Goal: Task Accomplishment & Management: Use online tool/utility

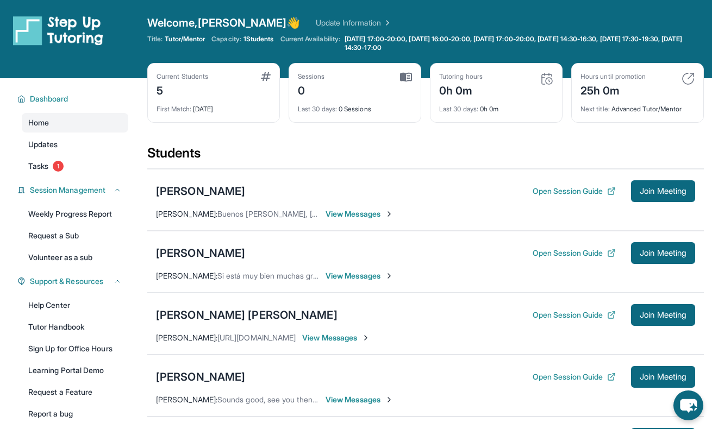
scroll to position [110, 0]
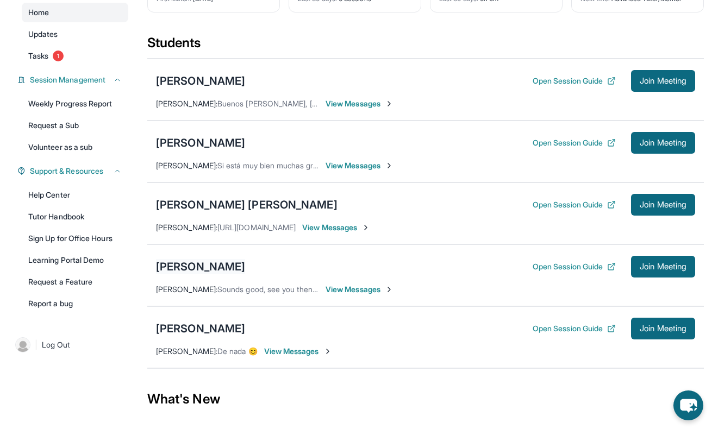
click at [177, 267] on div "[PERSON_NAME]" at bounding box center [200, 266] width 89 height 15
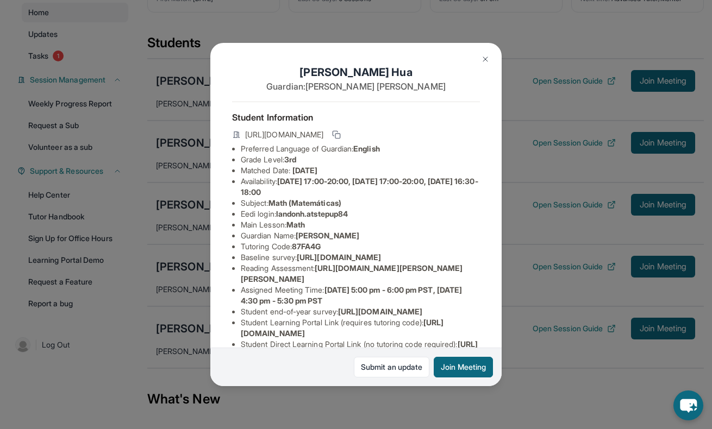
click at [473, 32] on div "[PERSON_NAME] Guardian: [PERSON_NAME] Student Information [URL][DOMAIN_NAME] Pr…" at bounding box center [356, 214] width 712 height 429
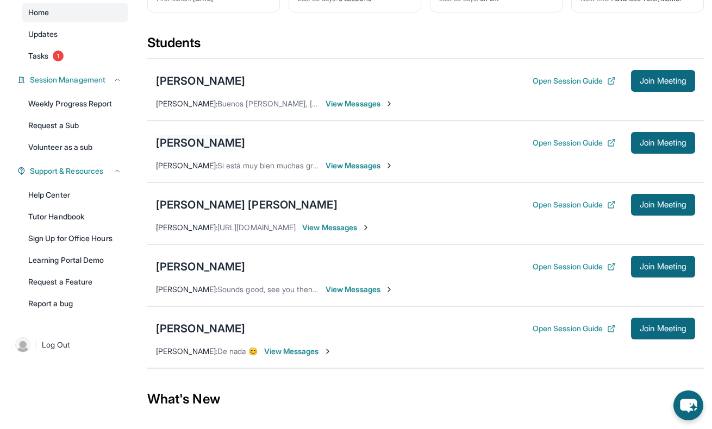
click at [192, 137] on div "[PERSON_NAME]" at bounding box center [200, 142] width 89 height 15
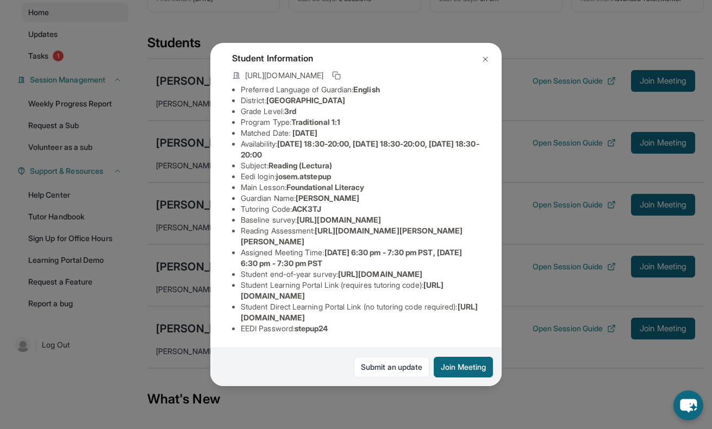
scroll to position [0, 0]
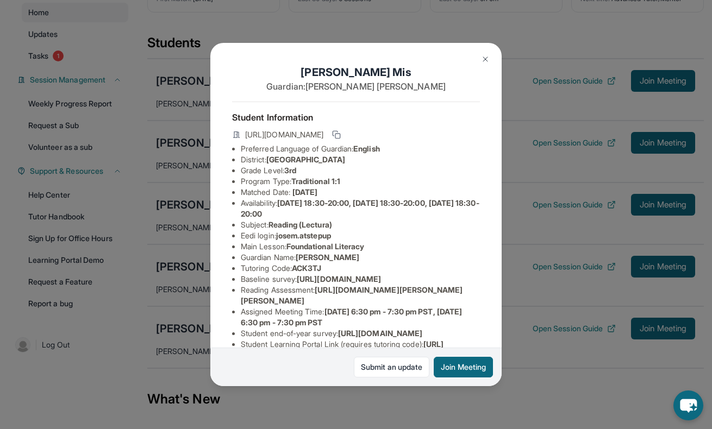
click at [487, 60] on img at bounding box center [485, 59] width 9 height 9
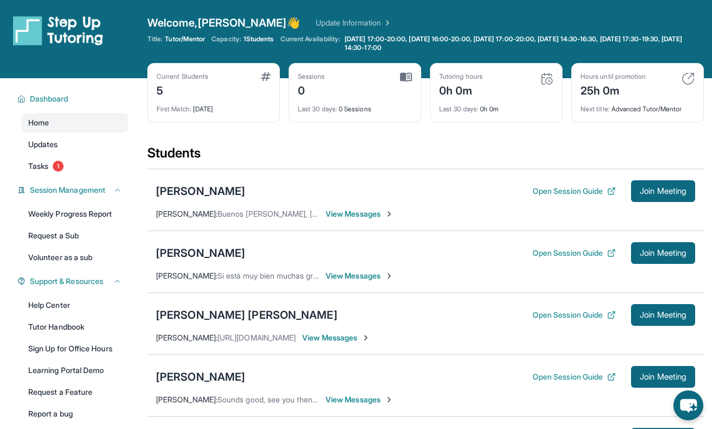
click at [360, 214] on span "View Messages" at bounding box center [360, 214] width 68 height 11
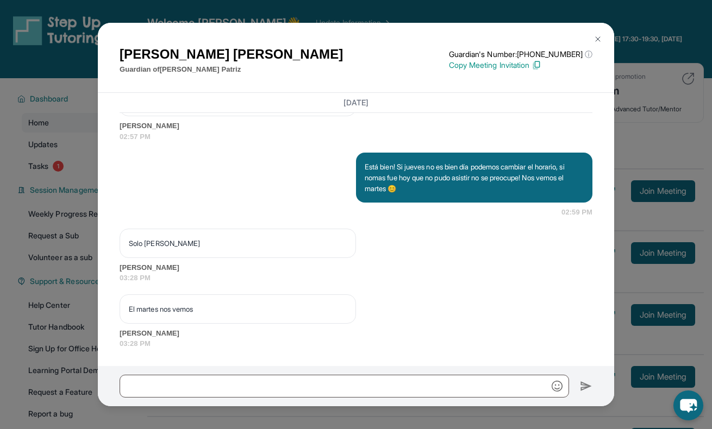
scroll to position [1402, 0]
click at [602, 36] on img at bounding box center [598, 39] width 9 height 9
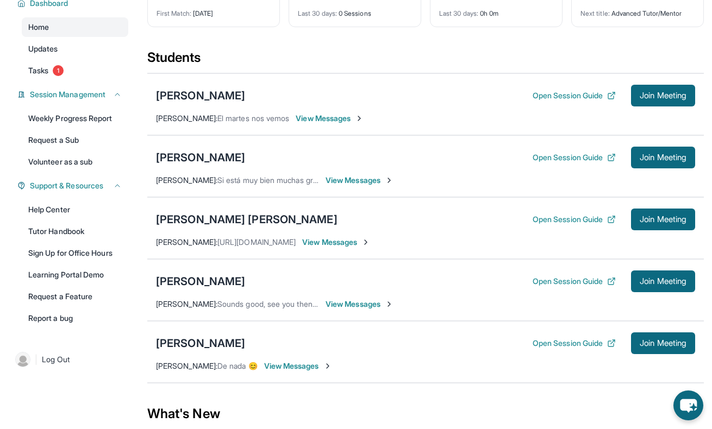
scroll to position [93, 0]
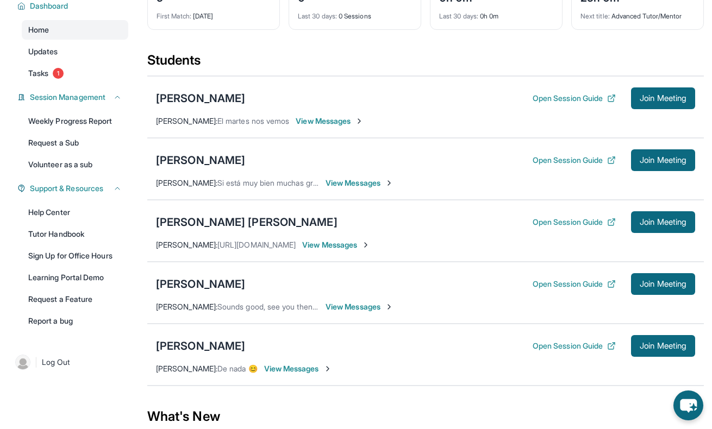
click at [335, 120] on span "View Messages" at bounding box center [330, 121] width 68 height 11
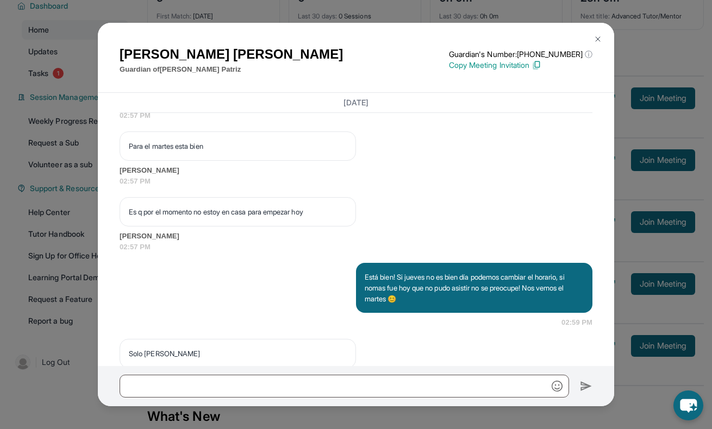
scroll to position [1402, 0]
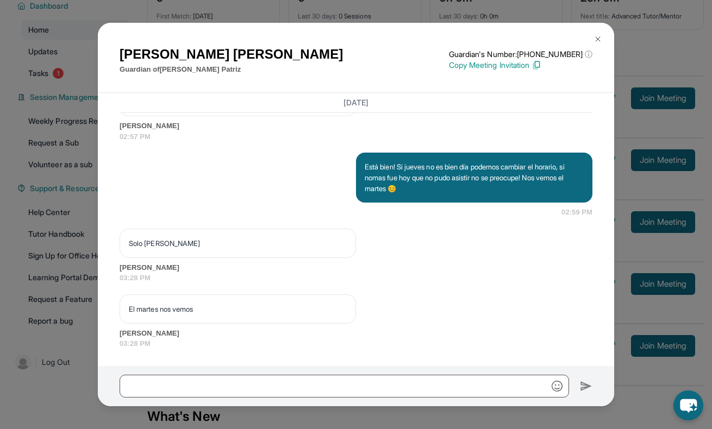
click at [603, 35] on button at bounding box center [598, 39] width 22 height 22
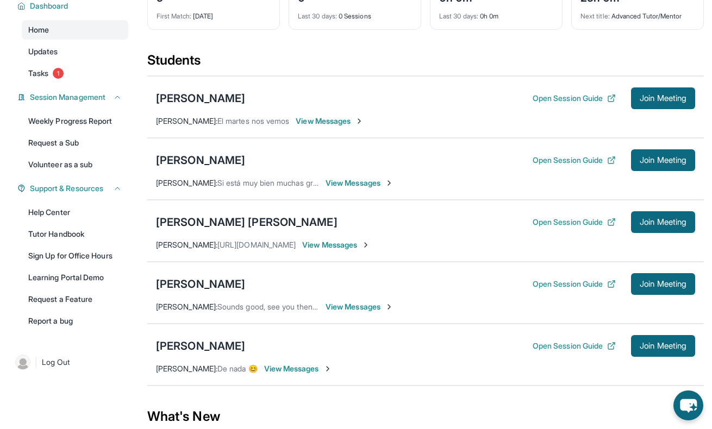
click at [349, 310] on span "View Messages" at bounding box center [360, 307] width 68 height 11
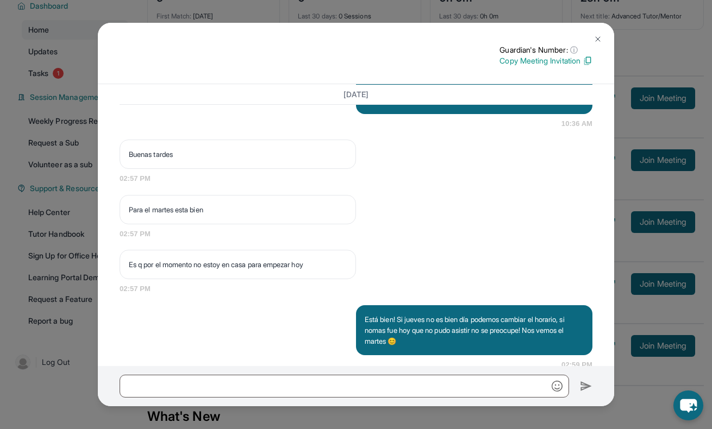
scroll to position [1309, 0]
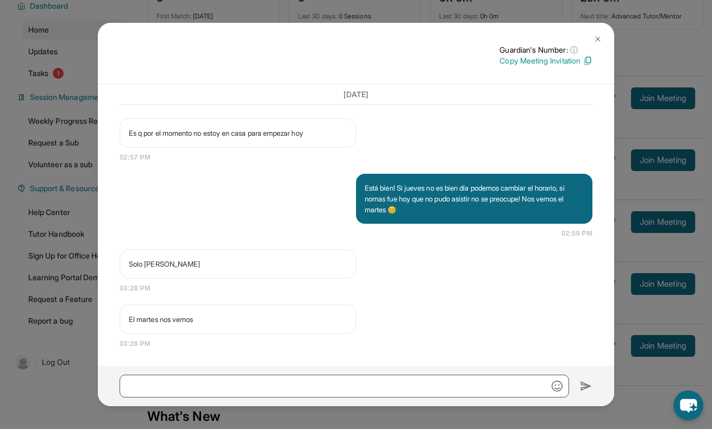
click at [599, 35] on img at bounding box center [598, 39] width 9 height 9
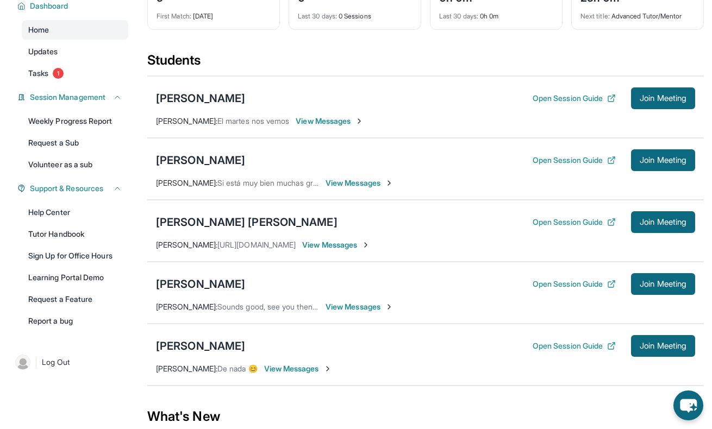
click at [350, 307] on span "View Messages" at bounding box center [360, 307] width 68 height 11
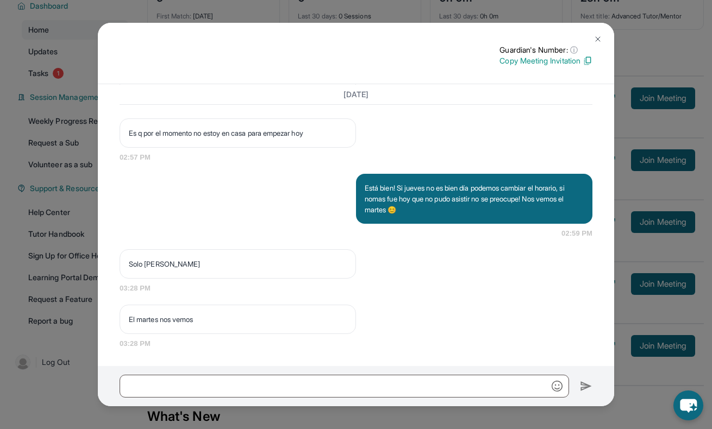
click at [598, 40] on img at bounding box center [598, 39] width 9 height 9
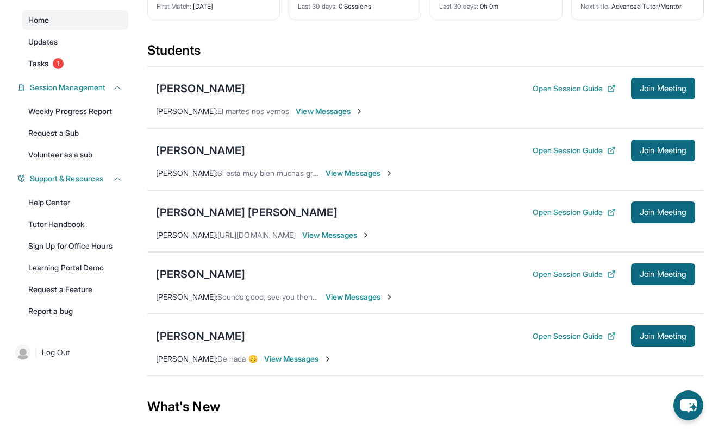
scroll to position [120, 0]
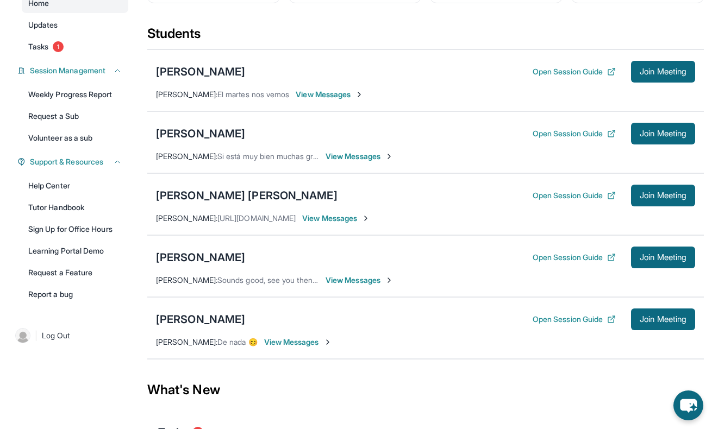
click at [393, 280] on img at bounding box center [389, 280] width 9 height 9
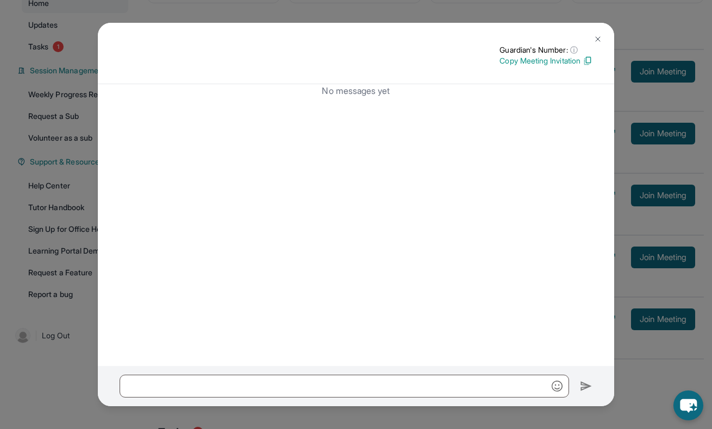
click at [589, 59] on img at bounding box center [588, 61] width 10 height 10
click at [598, 38] on img at bounding box center [598, 39] width 9 height 9
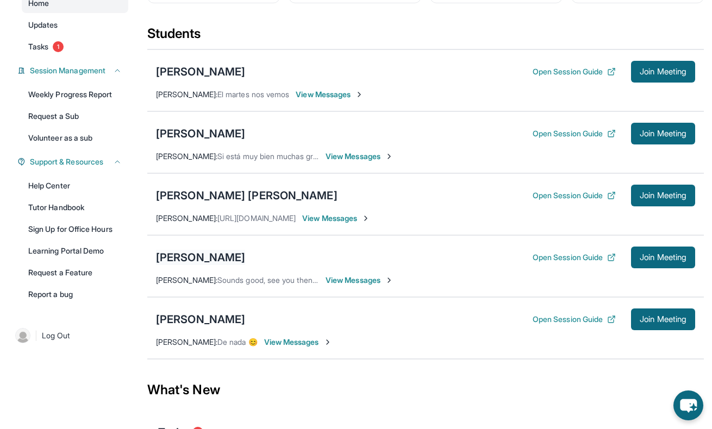
click at [194, 258] on div "[PERSON_NAME]" at bounding box center [200, 257] width 89 height 15
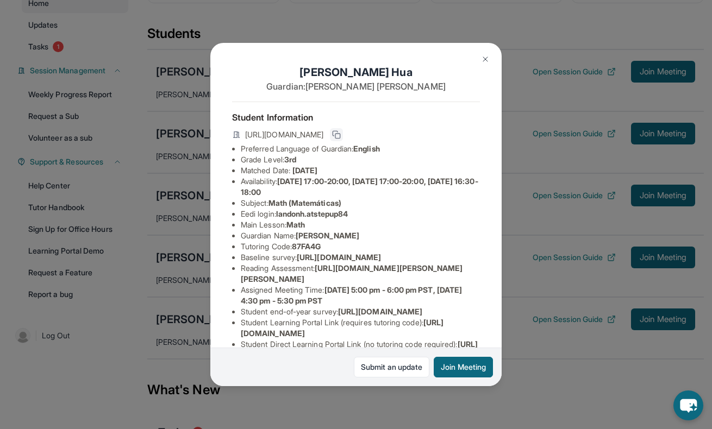
click at [341, 130] on icon at bounding box center [336, 134] width 9 height 9
click at [486, 58] on img at bounding box center [485, 59] width 9 height 9
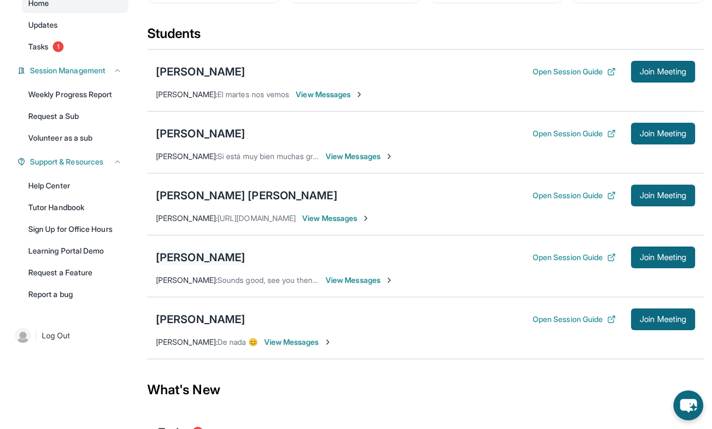
click at [196, 255] on div "[PERSON_NAME]" at bounding box center [200, 257] width 89 height 15
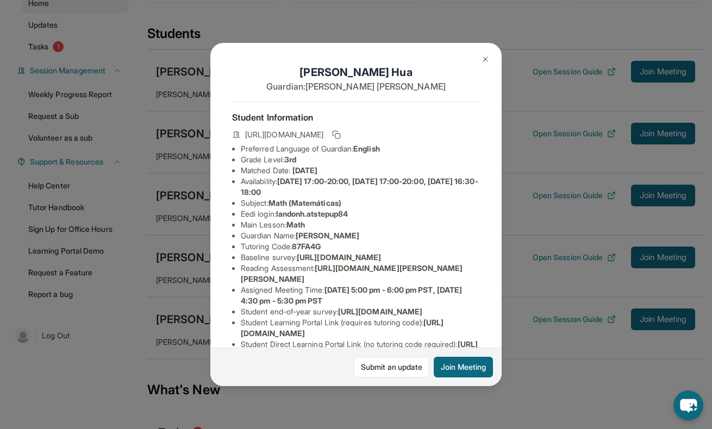
click at [488, 57] on img at bounding box center [485, 59] width 9 height 9
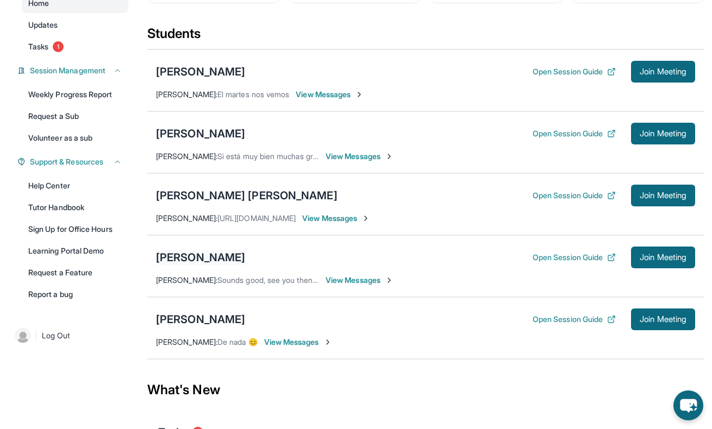
click at [180, 258] on div "[PERSON_NAME]" at bounding box center [200, 257] width 89 height 15
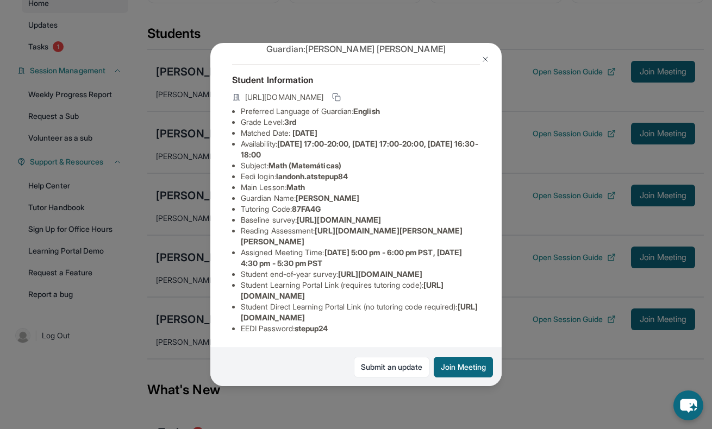
scroll to position [0, 0]
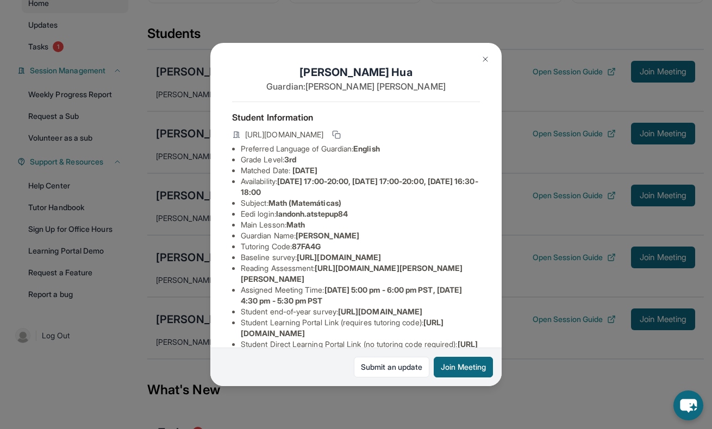
click at [483, 58] on img at bounding box center [485, 59] width 9 height 9
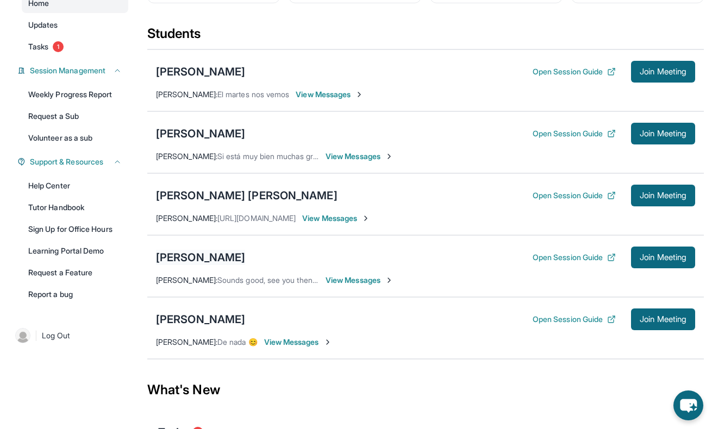
click at [203, 259] on div "[PERSON_NAME]" at bounding box center [200, 257] width 89 height 15
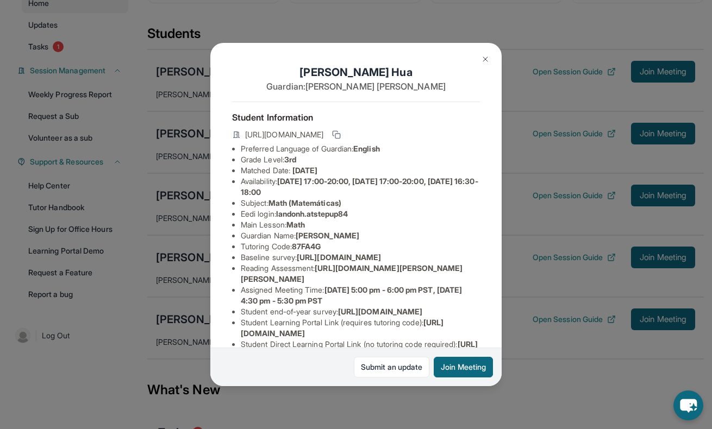
click at [479, 59] on button at bounding box center [486, 59] width 22 height 22
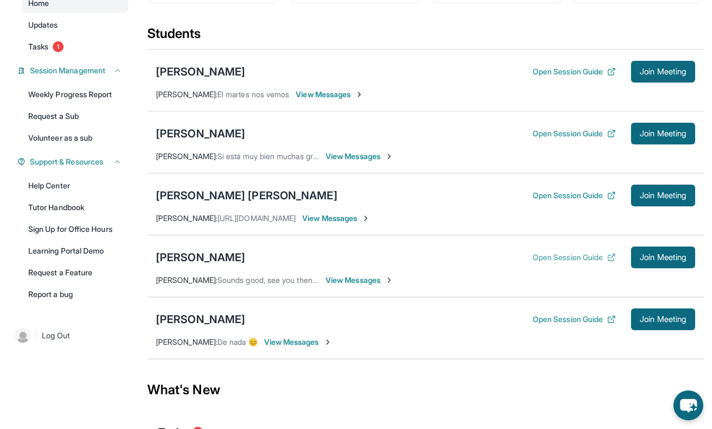
click at [562, 257] on button "Open Session Guide" at bounding box center [574, 257] width 83 height 11
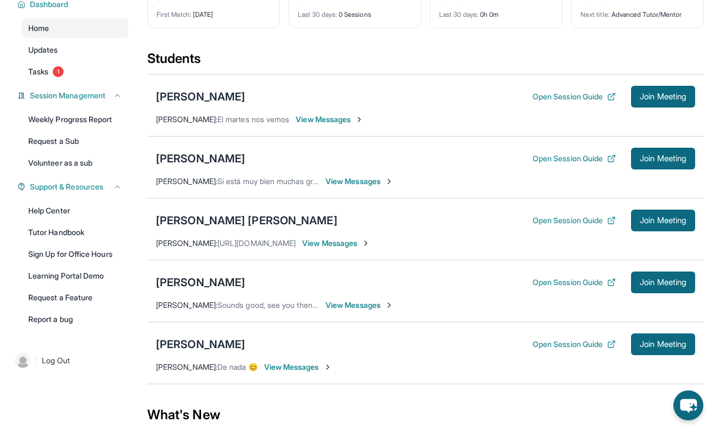
scroll to position [91, 0]
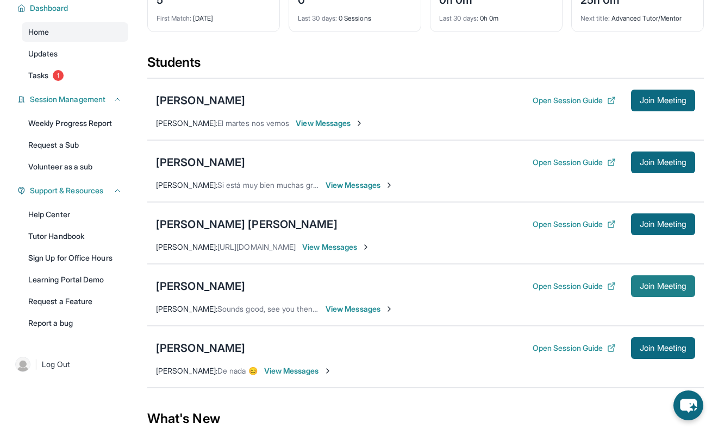
click at [643, 285] on span "Join Meeting" at bounding box center [663, 286] width 47 height 7
click at [199, 290] on div "[PERSON_NAME]" at bounding box center [200, 286] width 89 height 15
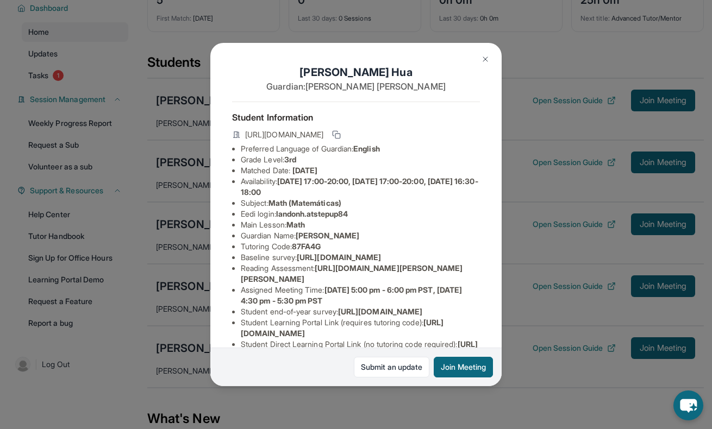
click at [485, 60] on img at bounding box center [485, 59] width 9 height 9
